Goal: Information Seeking & Learning: Learn about a topic

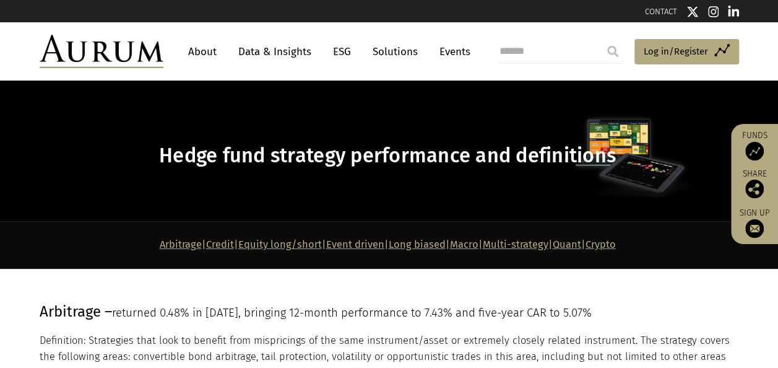
click at [335, 243] on link "Event driven" at bounding box center [355, 244] width 58 height 12
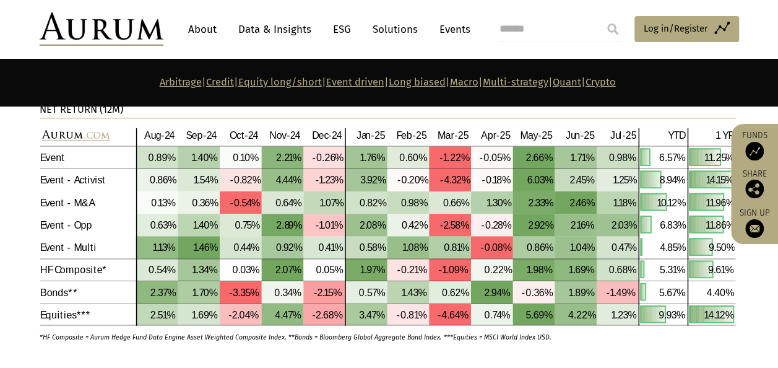
scroll to position [3116, 0]
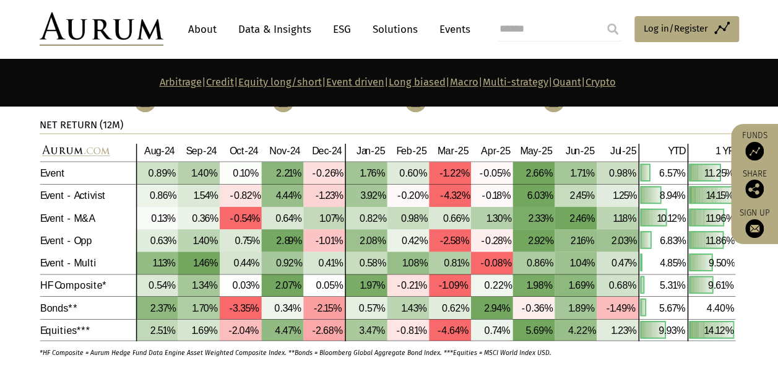
click at [624, 75] on p "Arbitrage | Credit | Equity long/short | Event driven | Long biased | Macro | M…" at bounding box center [388, 82] width 696 height 16
click at [581, 82] on link "Quant" at bounding box center [567, 82] width 28 height 12
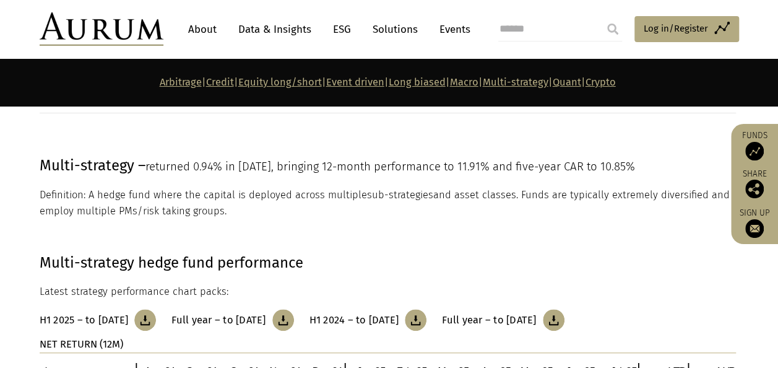
scroll to position [4832, 0]
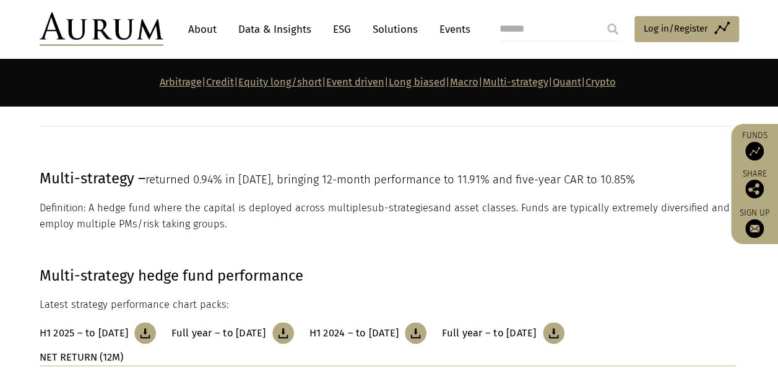
click at [478, 83] on link "Macro" at bounding box center [464, 82] width 28 height 12
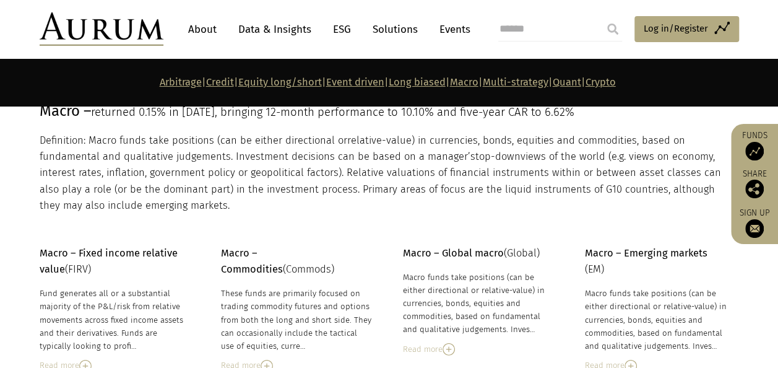
scroll to position [4149, 0]
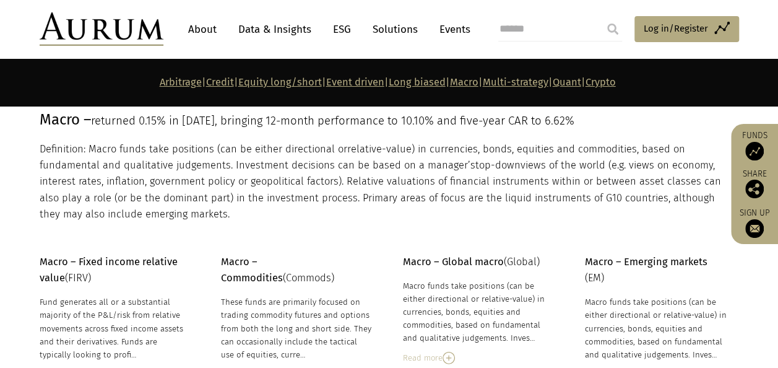
click at [328, 81] on link "Event driven" at bounding box center [355, 82] width 58 height 12
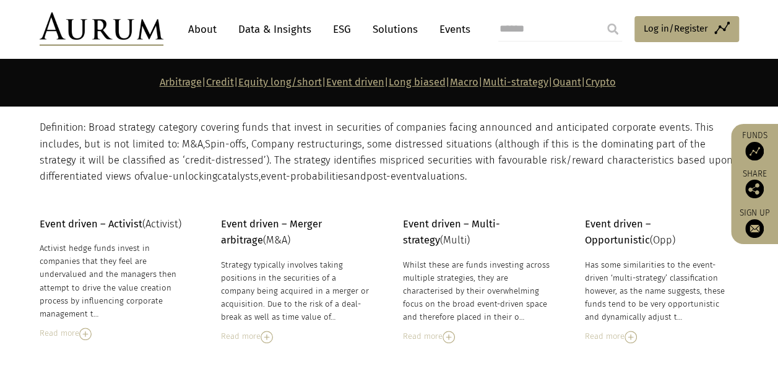
scroll to position [2753, 0]
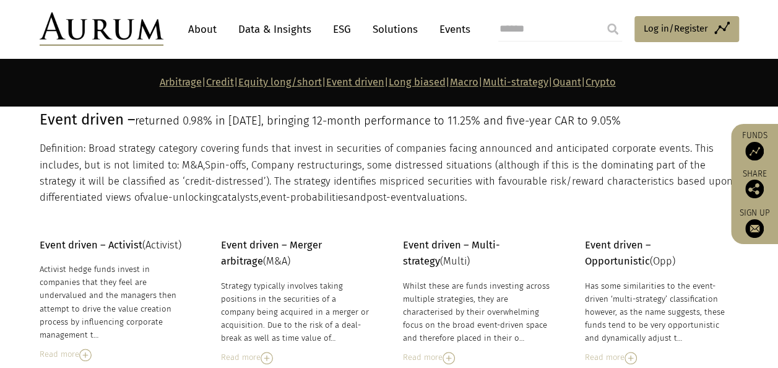
click at [475, 83] on link "Macro" at bounding box center [464, 82] width 28 height 12
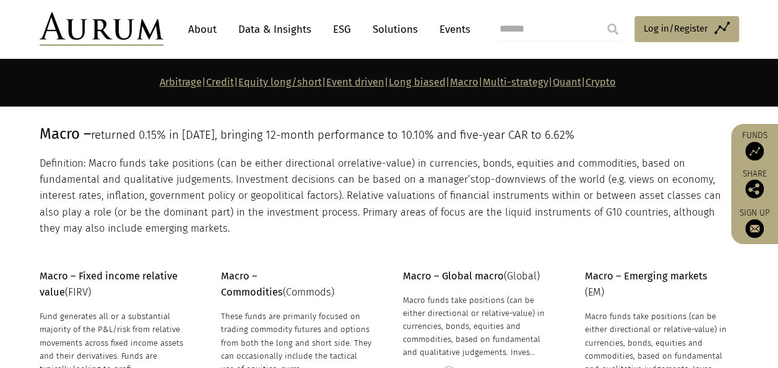
scroll to position [4149, 0]
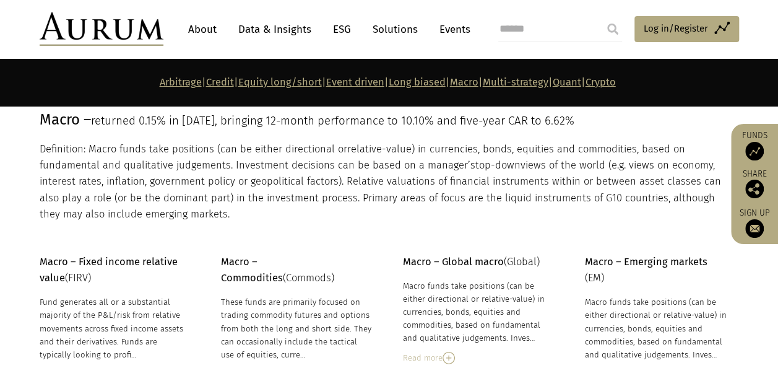
click at [416, 78] on link "Long biased" at bounding box center [417, 82] width 57 height 12
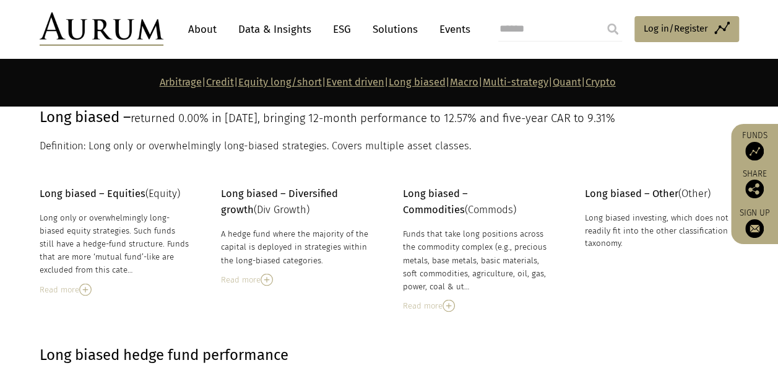
scroll to position [3473, 0]
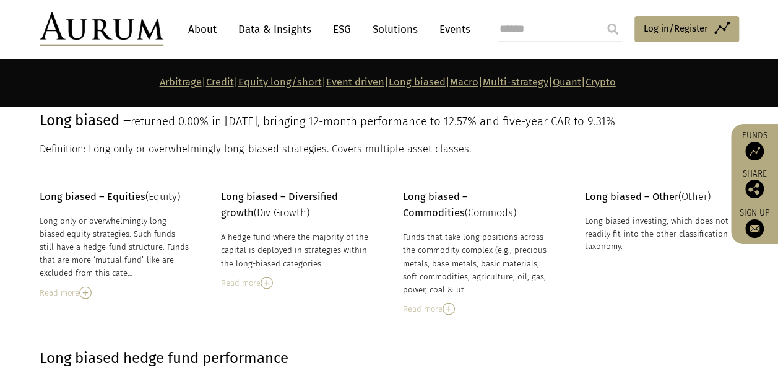
click at [416, 78] on link "Long biased" at bounding box center [417, 82] width 57 height 12
click at [251, 78] on link "Equity long/short" at bounding box center [280, 82] width 84 height 12
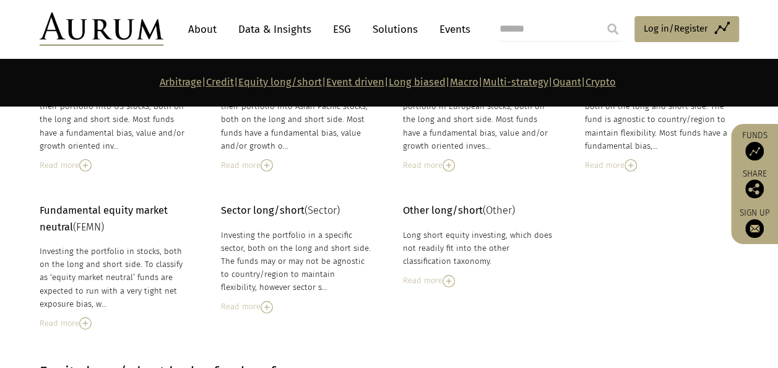
scroll to position [2019, 0]
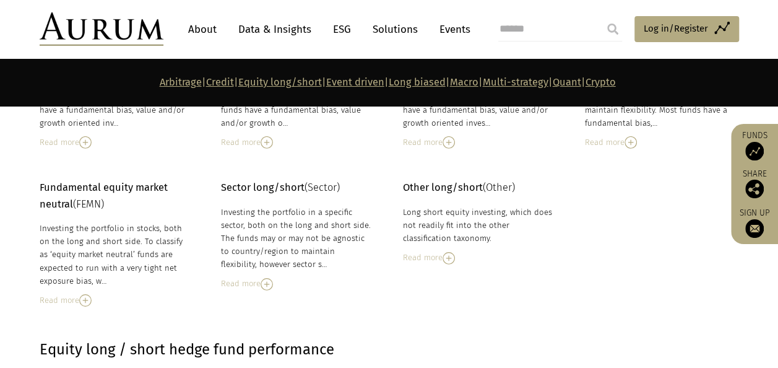
click at [87, 295] on img at bounding box center [85, 300] width 12 height 12
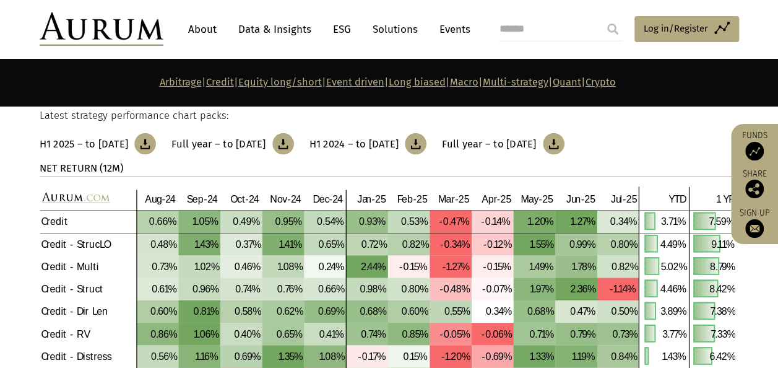
scroll to position [1241, 0]
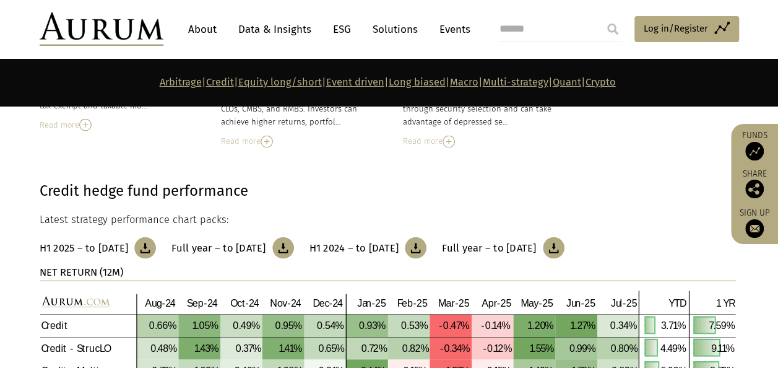
click at [206, 84] on link "Credit" at bounding box center [220, 82] width 28 height 12
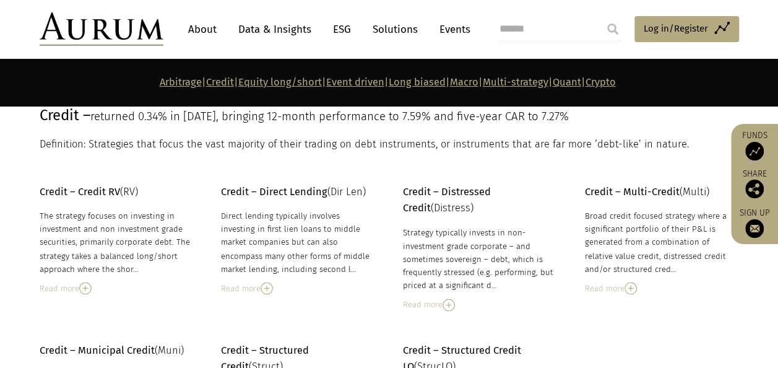
scroll to position [918, 0]
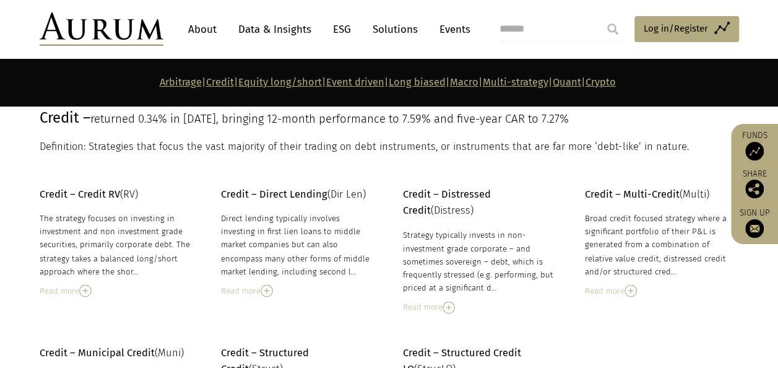
click at [85, 288] on img at bounding box center [85, 290] width 12 height 12
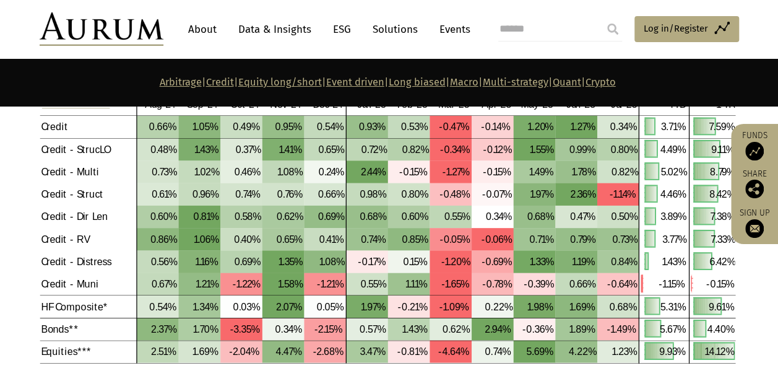
scroll to position [1537, 0]
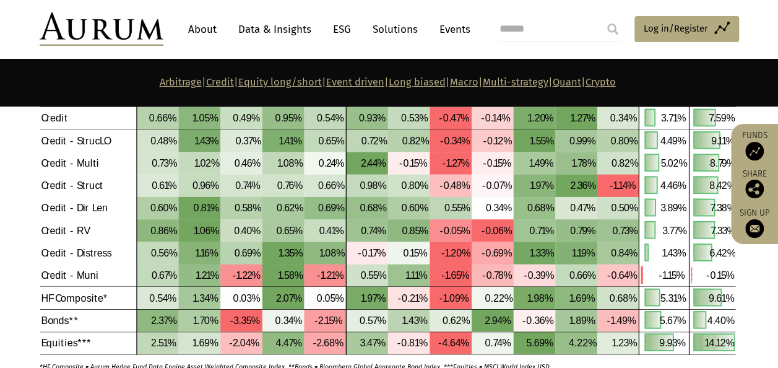
click at [249, 83] on link "Equity long/short" at bounding box center [280, 82] width 84 height 12
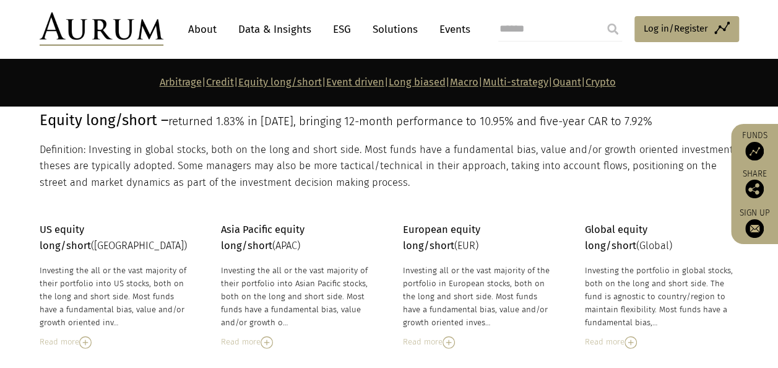
scroll to position [1909, 0]
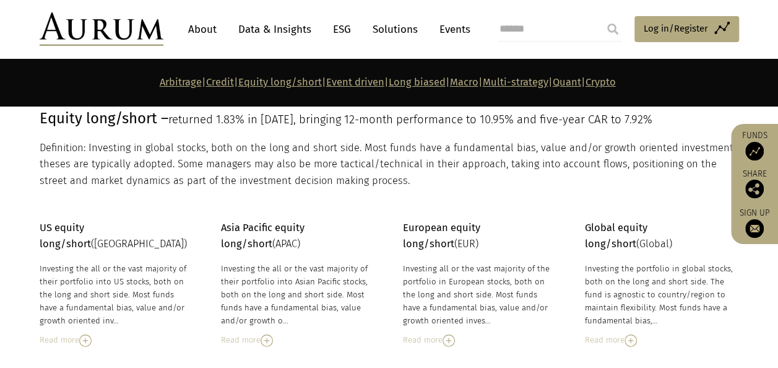
click at [249, 83] on link "Equity long/short" at bounding box center [280, 82] width 84 height 12
click at [253, 80] on link "Equity long/short" at bounding box center [280, 82] width 84 height 12
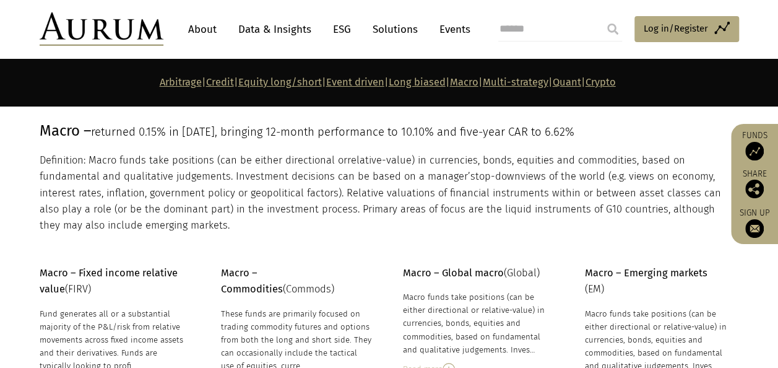
scroll to position [4529, 0]
